Goal: Task Accomplishment & Management: Manage account settings

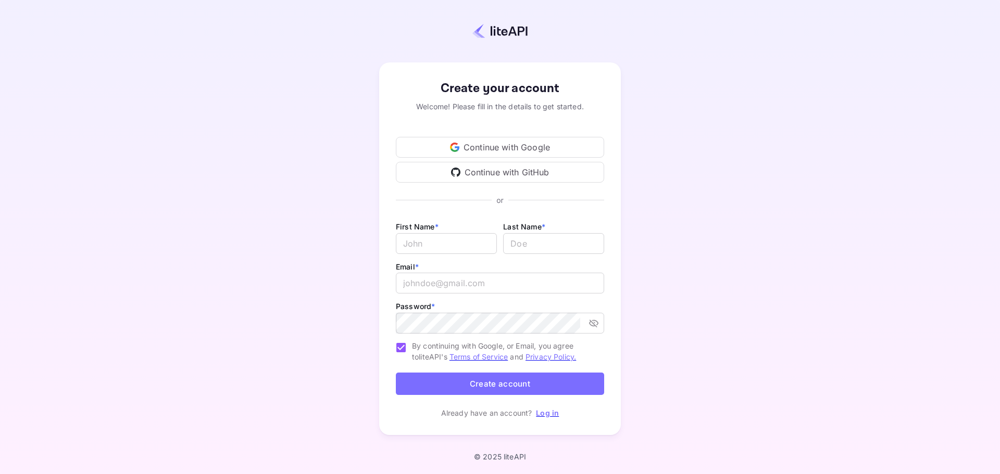
click at [487, 148] on div "Continue with Google" at bounding box center [500, 147] width 208 height 21
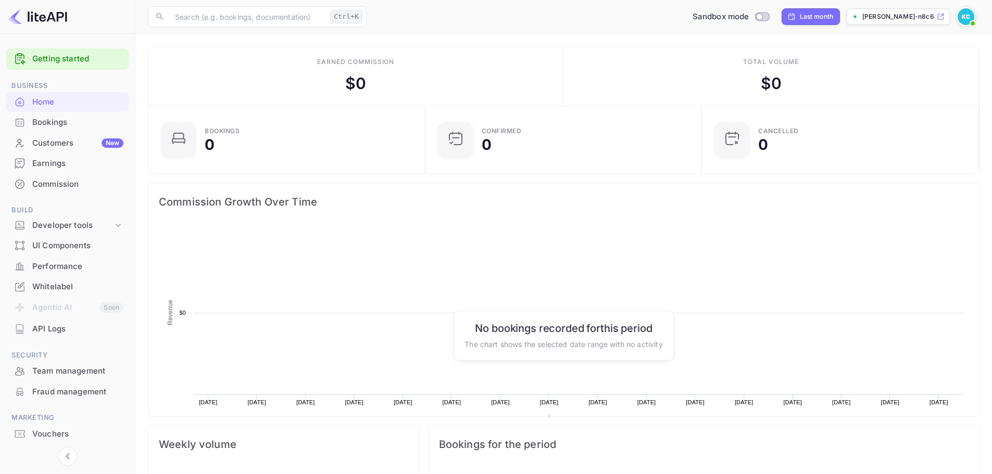
scroll to position [161, 262]
click at [964, 16] on img at bounding box center [966, 16] width 17 height 17
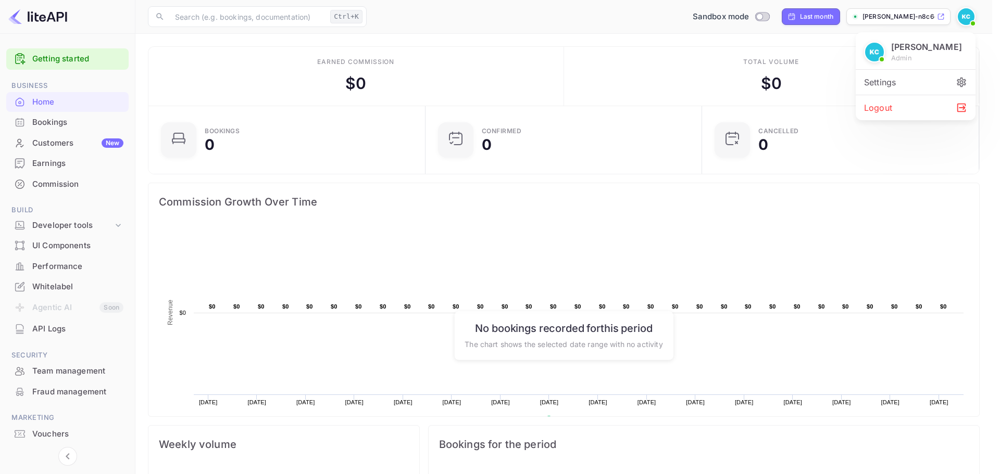
click at [889, 86] on div "Settings" at bounding box center [916, 82] width 120 height 25
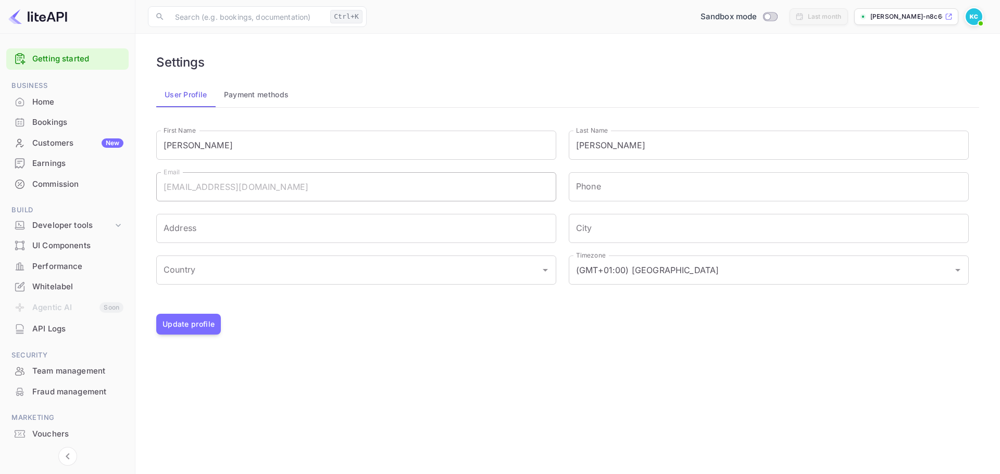
click at [269, 97] on button "Payment methods" at bounding box center [257, 94] width 82 height 25
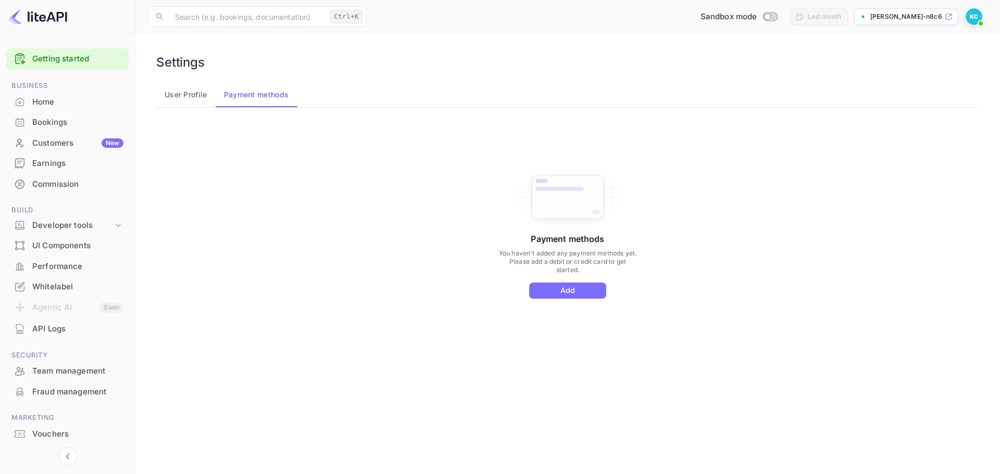
click at [52, 142] on div "Customers New" at bounding box center [77, 143] width 91 height 12
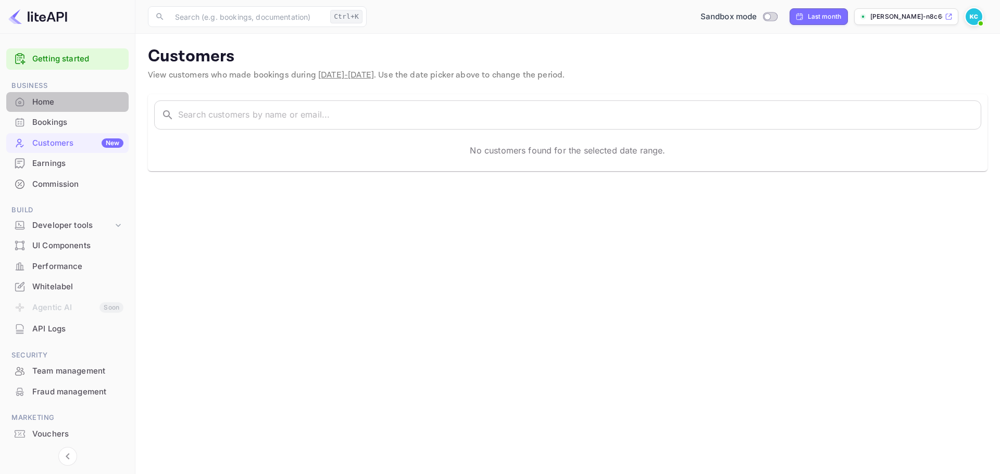
click at [43, 104] on div "Home" at bounding box center [77, 102] width 91 height 12
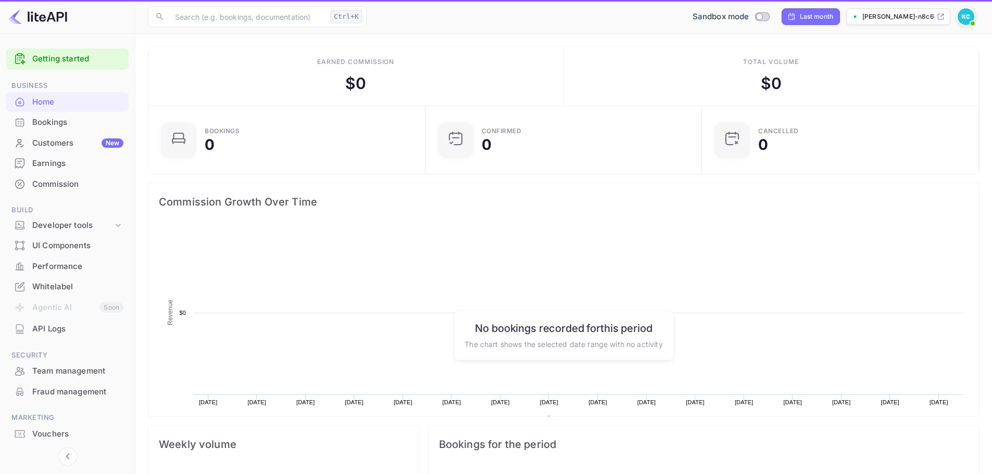
scroll to position [161, 262]
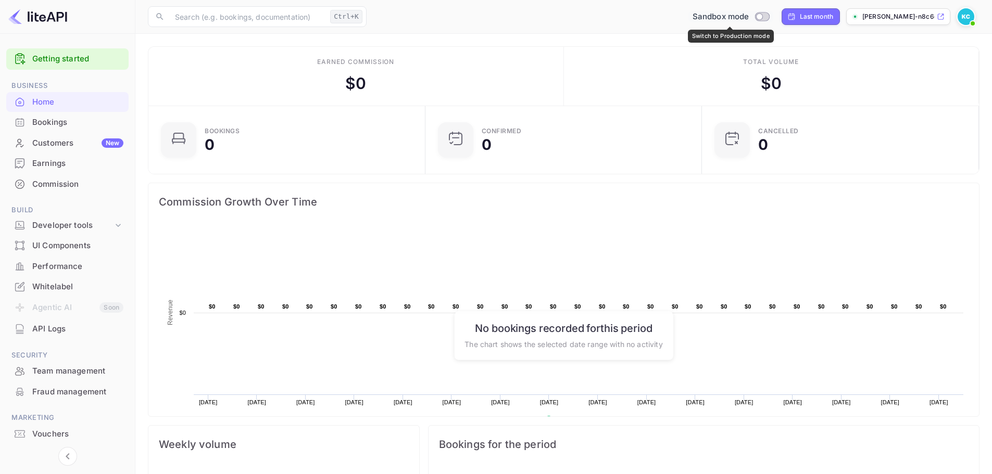
click at [761, 18] on input "Switch to Production mode" at bounding box center [759, 16] width 21 height 7
checkbox input "false"
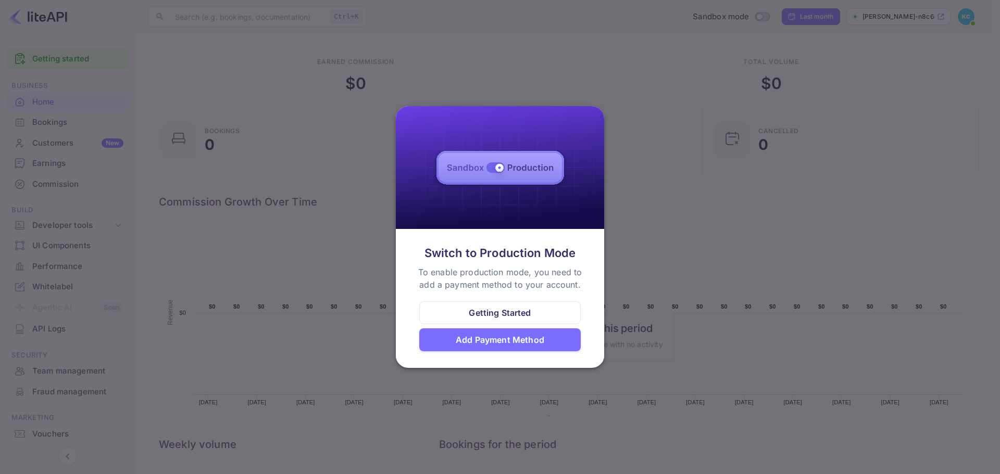
click at [627, 87] on div at bounding box center [500, 237] width 1000 height 474
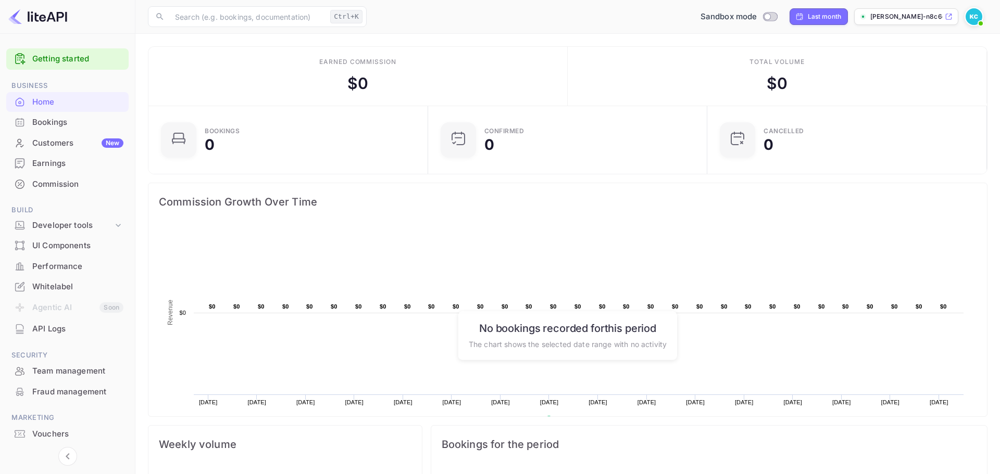
scroll to position [8, 8]
click at [60, 58] on link "Getting started" at bounding box center [77, 59] width 91 height 12
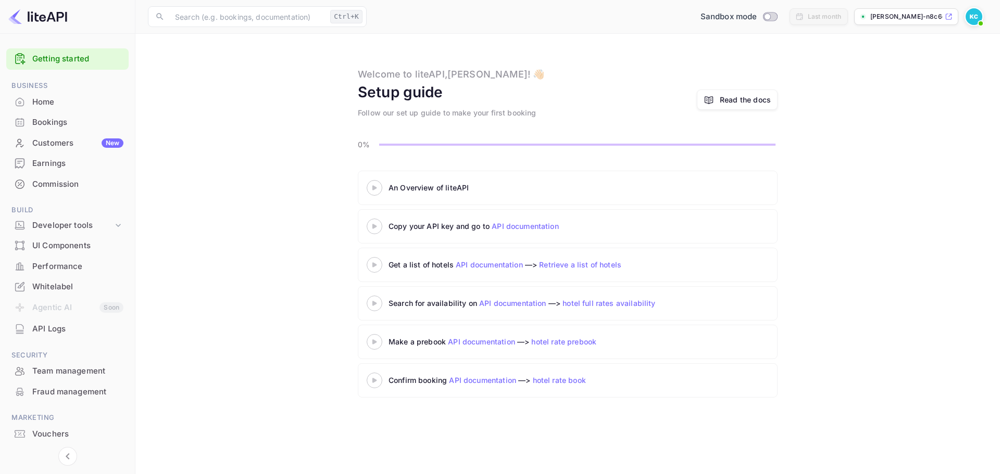
click at [374, 186] on icon at bounding box center [374, 187] width 36 height 5
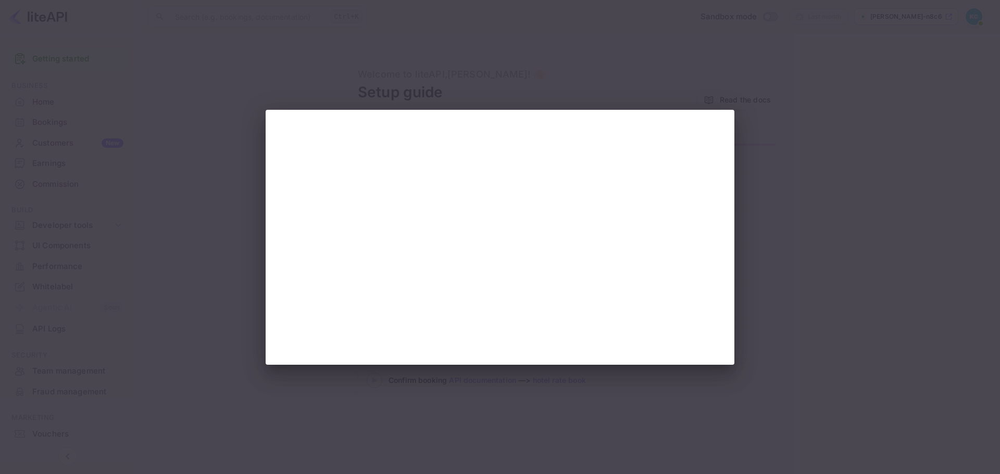
click at [514, 59] on div at bounding box center [500, 237] width 1000 height 474
